Goal: Task Accomplishment & Management: Manage account settings

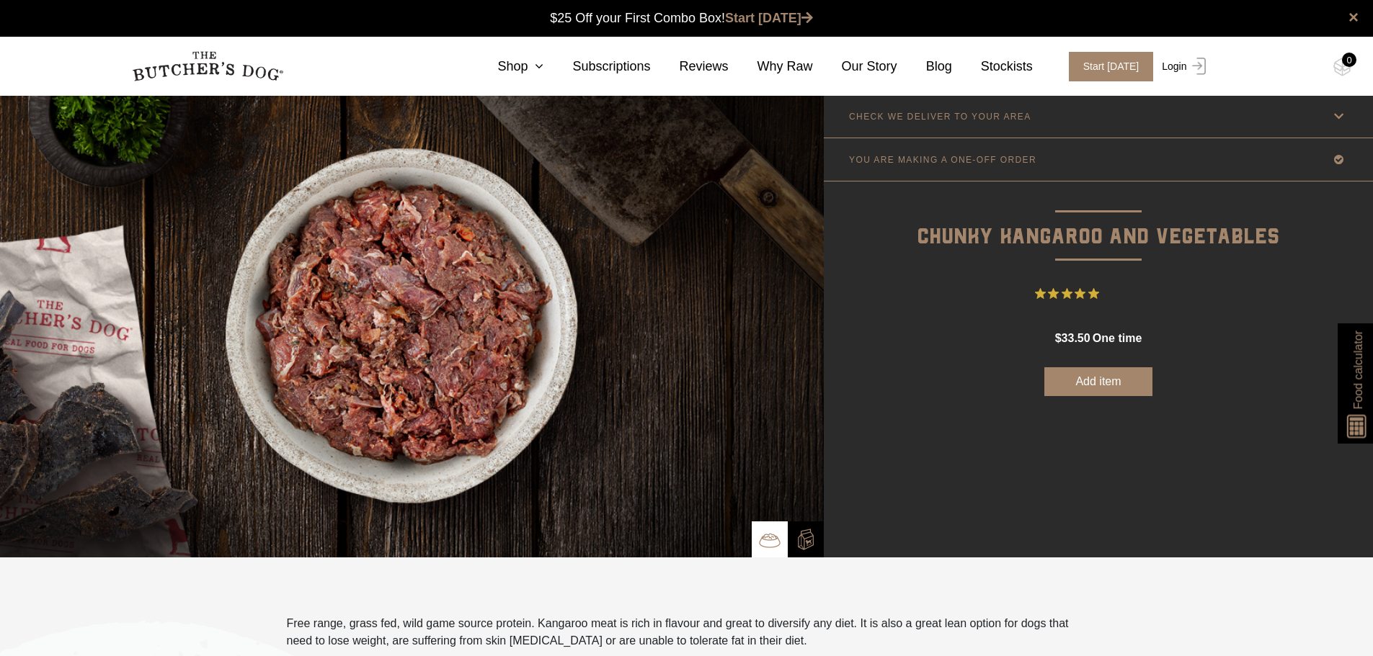
click at [1177, 61] on link "Login" at bounding box center [1181, 67] width 47 height 30
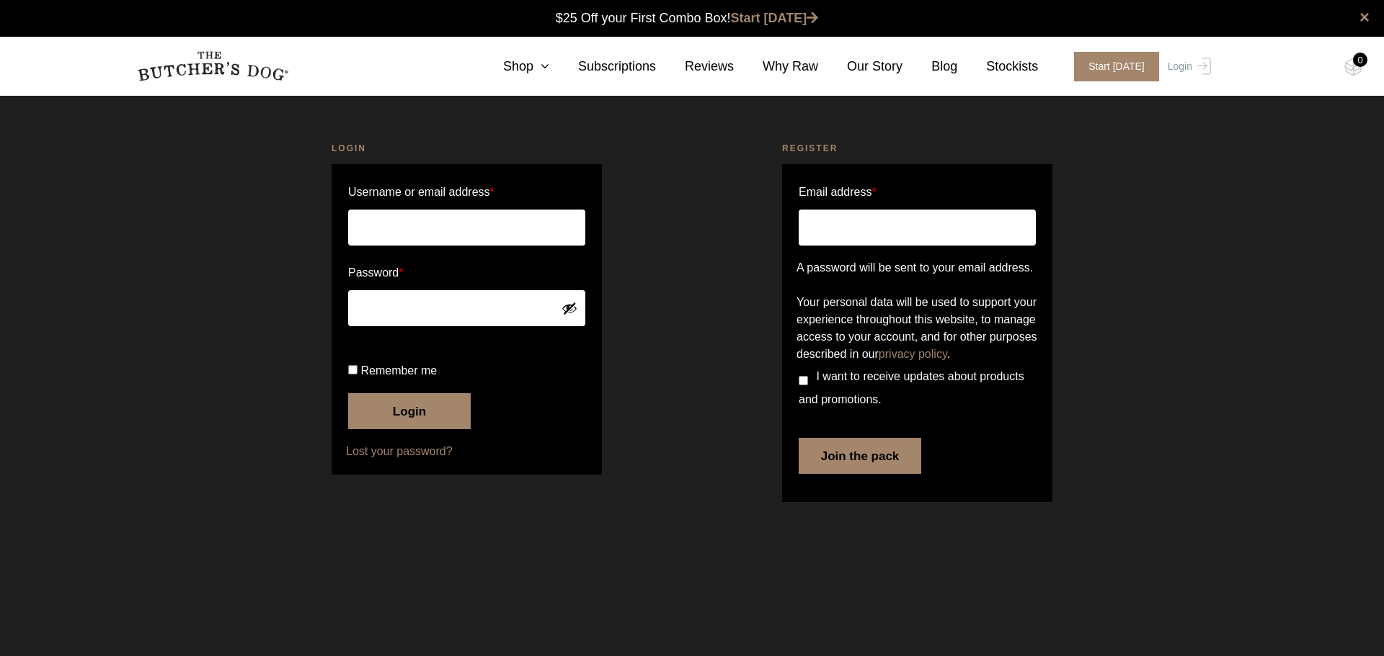
type input "zoefcorson"
click at [417, 429] on button "Login" at bounding box center [409, 411] width 123 height 36
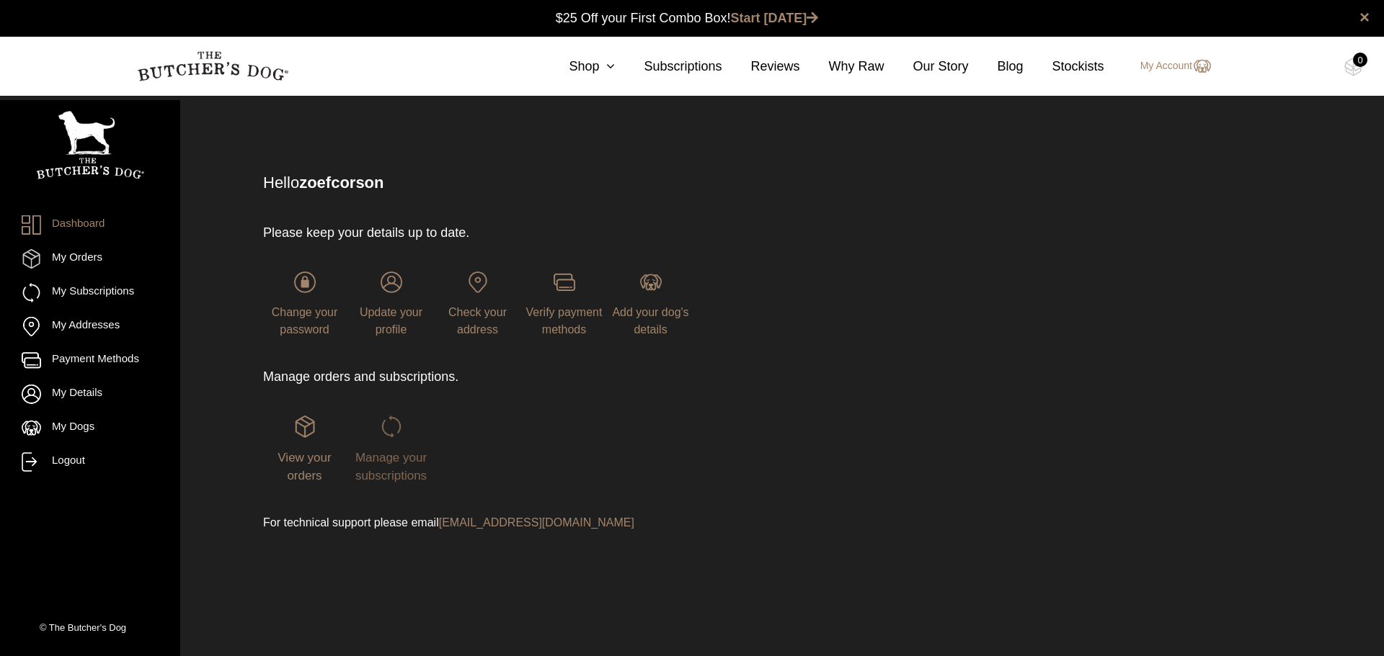
click at [388, 463] on span "Manage your subscriptions" at bounding box center [390, 467] width 71 height 32
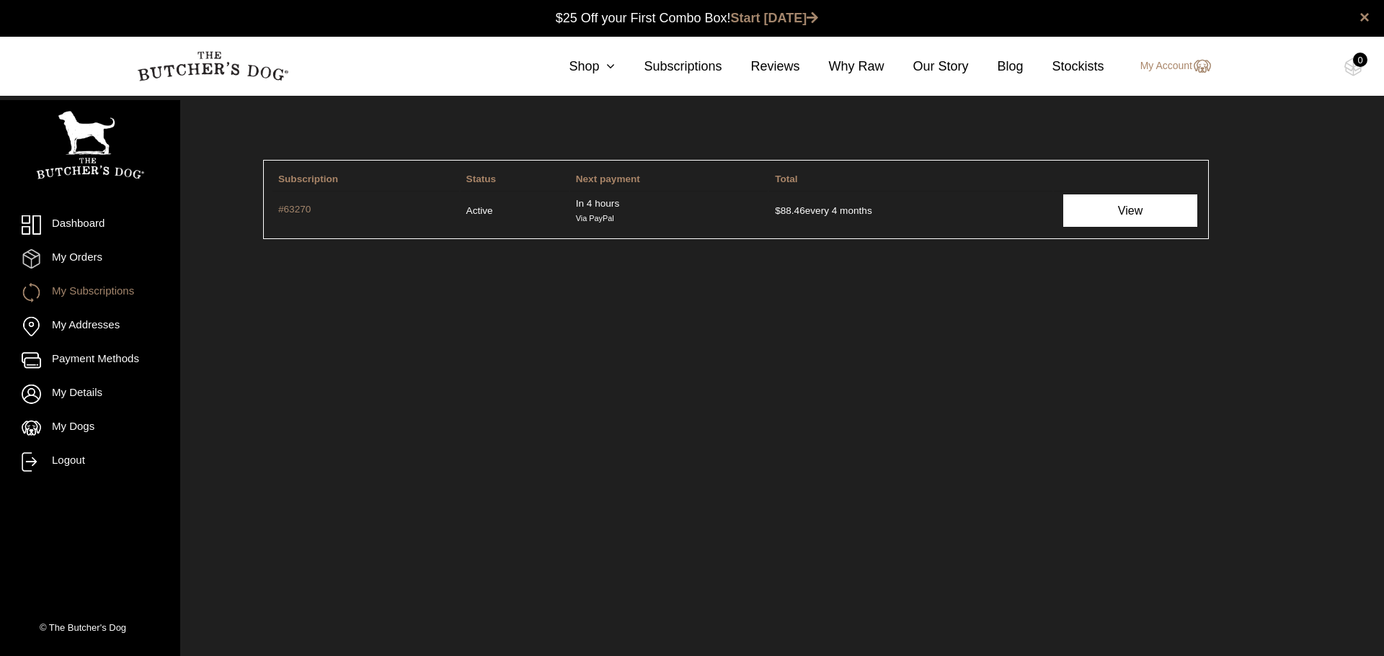
click at [1161, 215] on link "View" at bounding box center [1130, 211] width 134 height 32
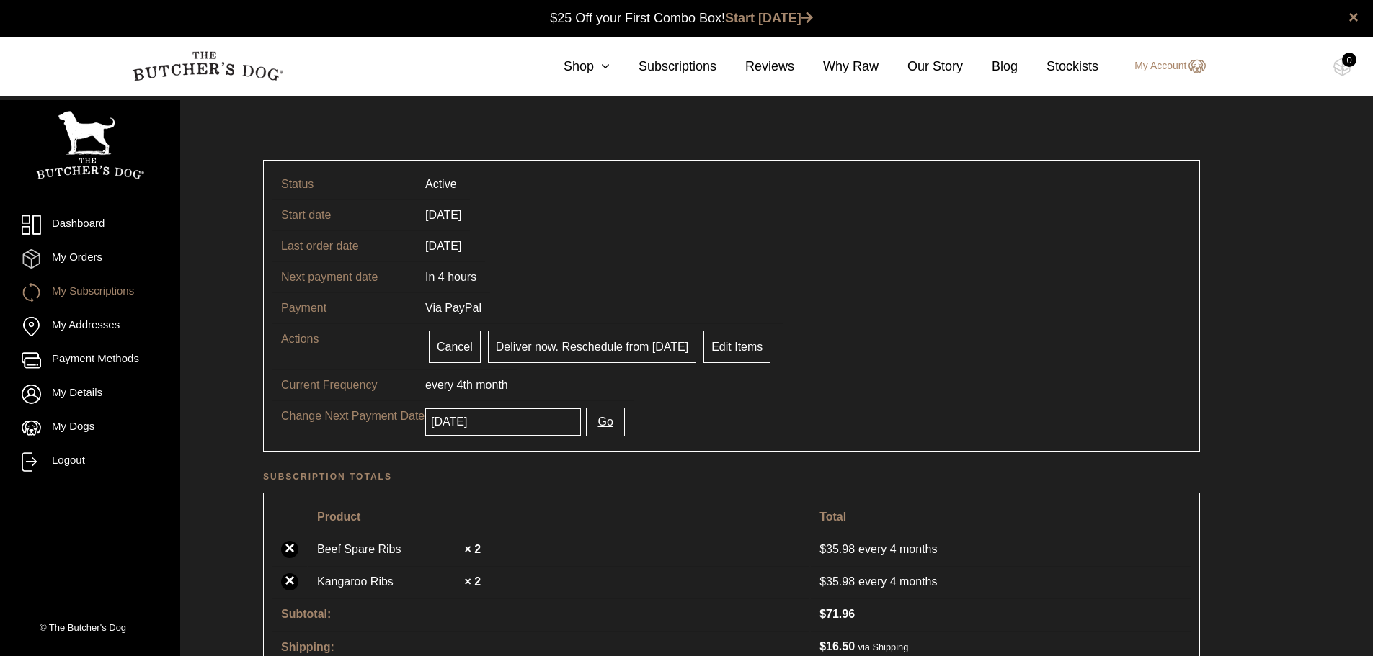
drag, startPoint x: 459, startPoint y: 347, endPoint x: 757, endPoint y: 50, distance: 421.4
click at [459, 347] on link "Cancel" at bounding box center [455, 347] width 52 height 32
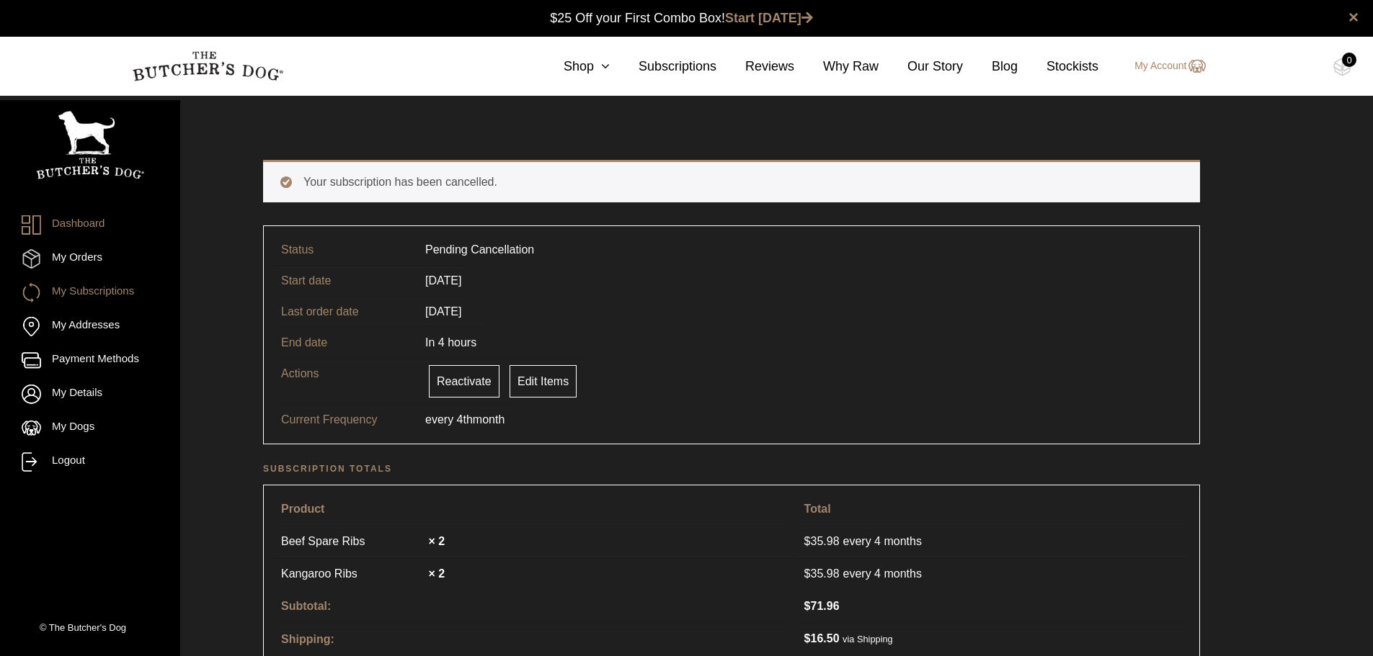
click at [61, 222] on link "Dashboard" at bounding box center [90, 224] width 137 height 19
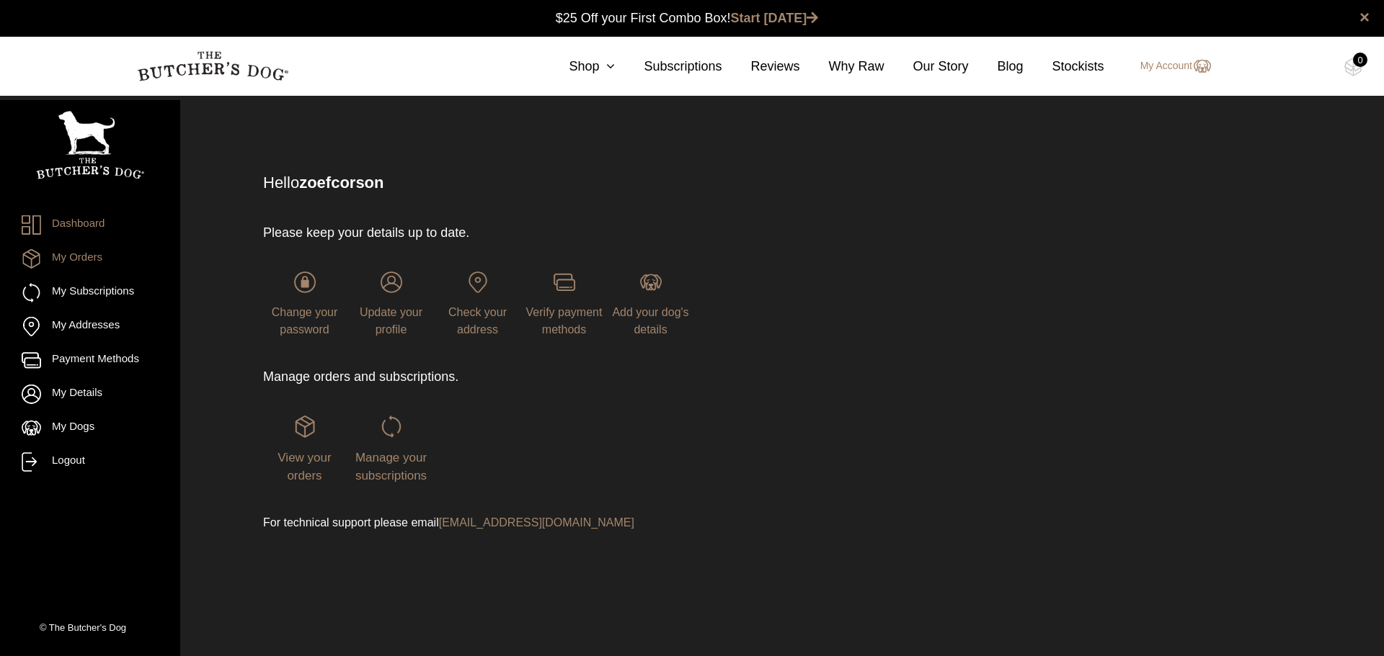
click at [80, 257] on link "My Orders" at bounding box center [90, 258] width 137 height 19
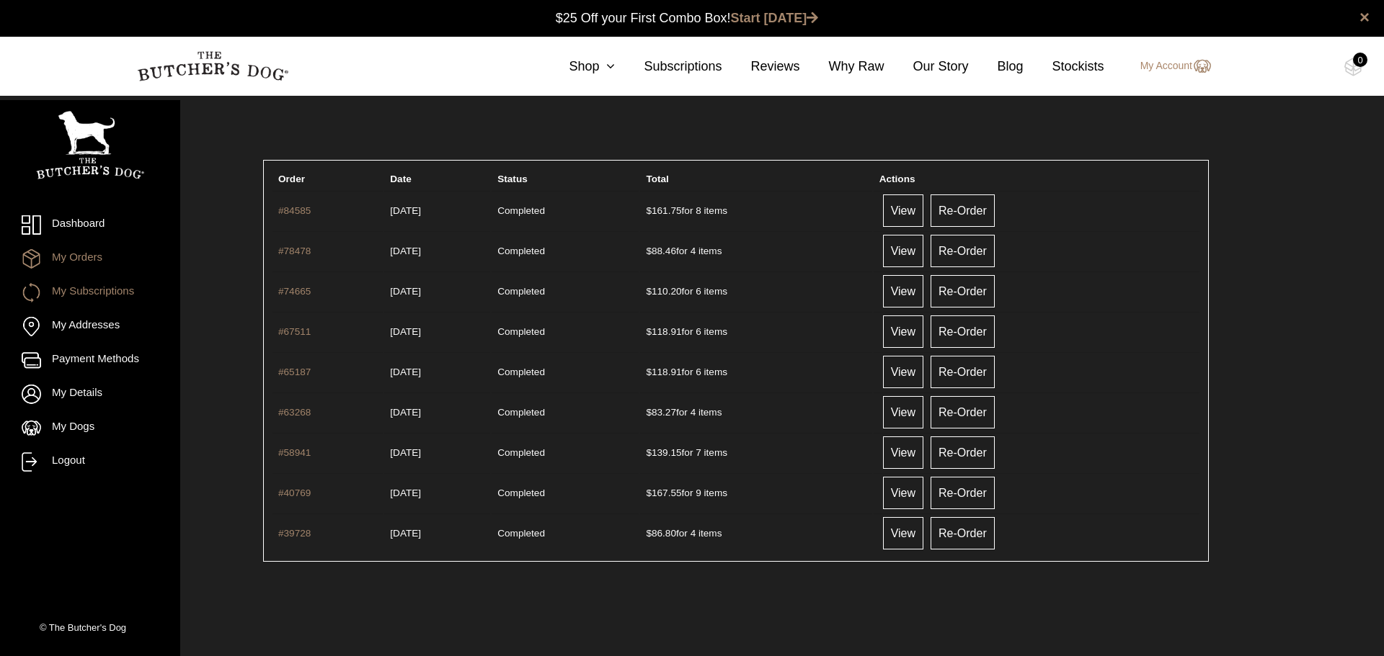
click at [72, 287] on link "My Subscriptions" at bounding box center [90, 292] width 137 height 19
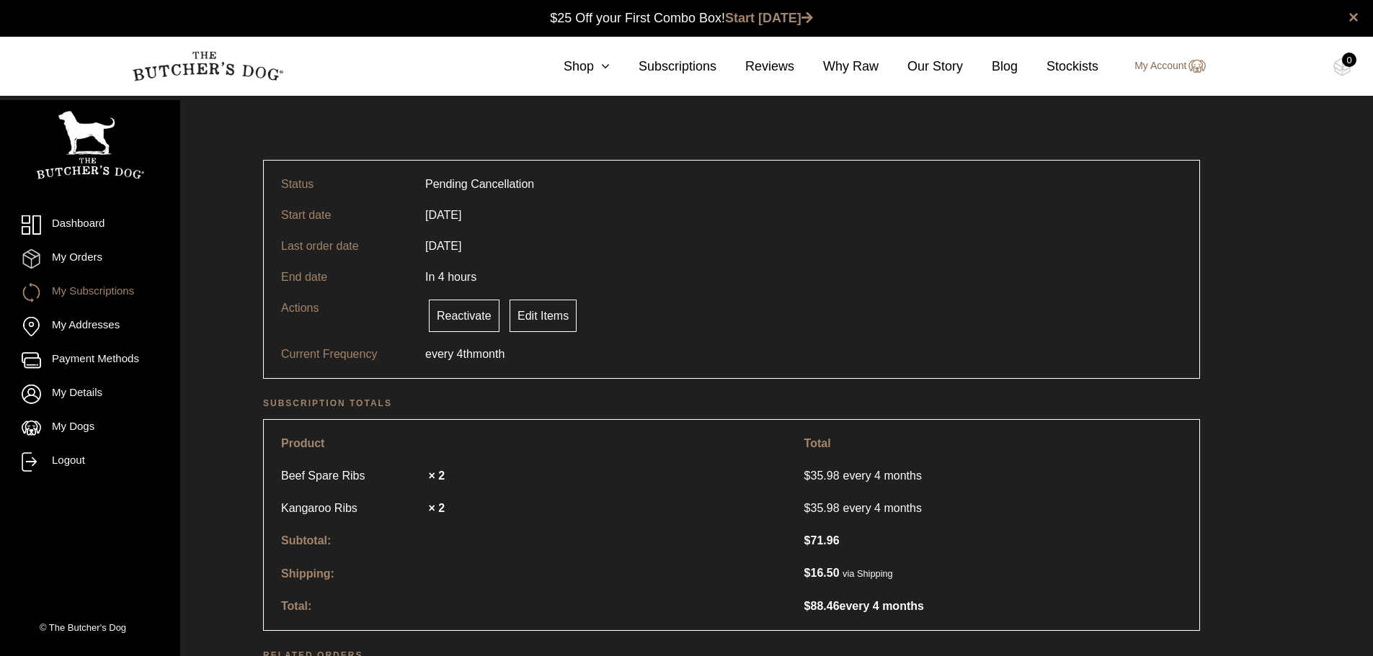
click at [1152, 69] on link "My Account" at bounding box center [1162, 66] width 85 height 17
click at [1167, 64] on link "My Account" at bounding box center [1162, 66] width 85 height 17
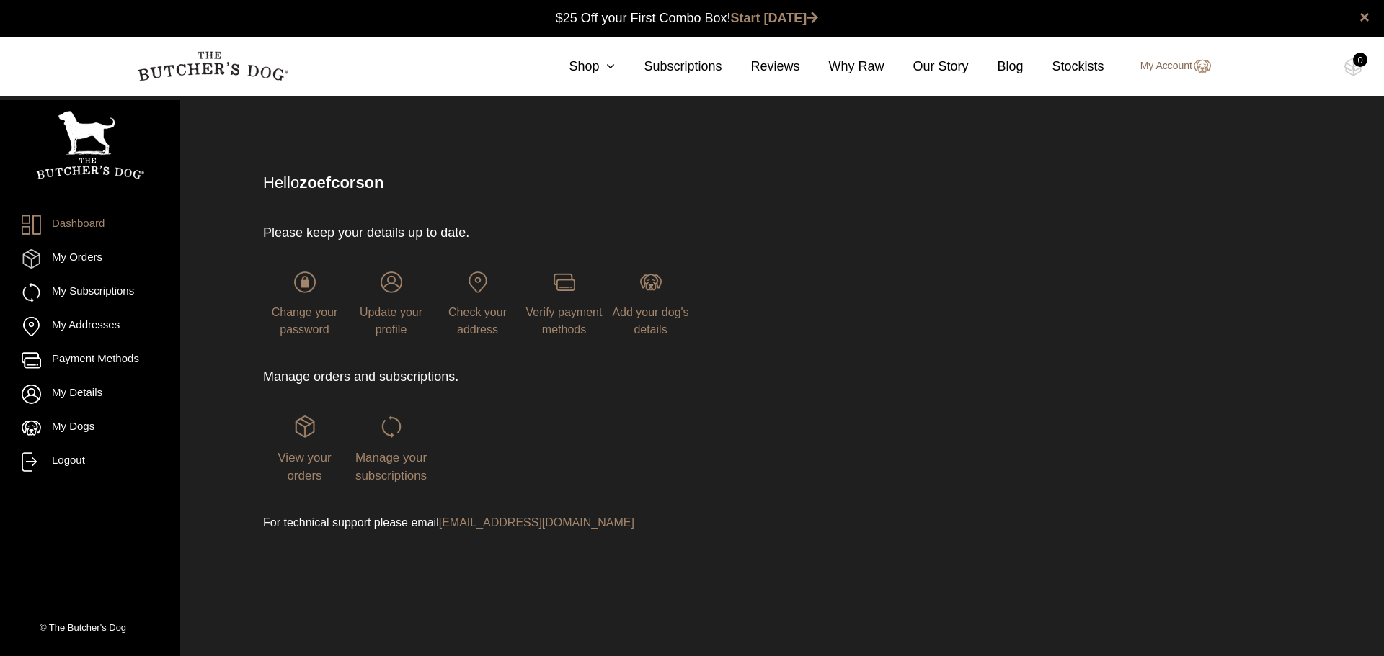
click at [1177, 65] on link "My Account" at bounding box center [1168, 66] width 85 height 17
